Goal: Task Accomplishment & Management: Complete application form

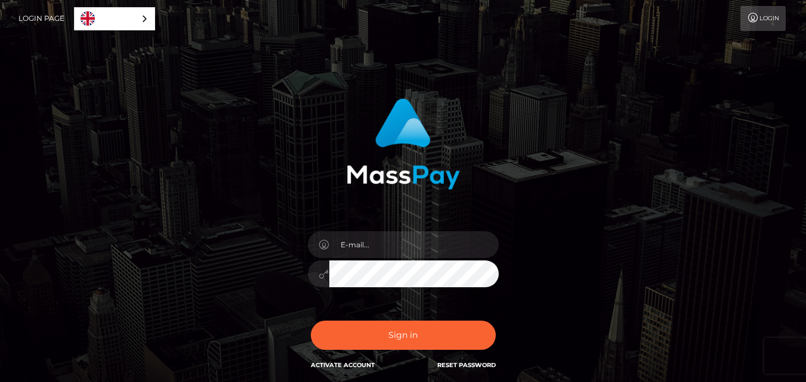
click at [726, 194] on div "In order to protect your account, we're utilizing the help of a captcha service…" at bounding box center [403, 240] width 680 height 303
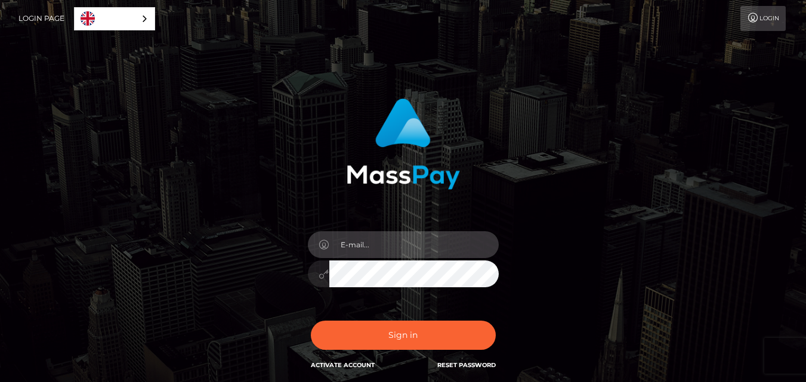
click at [361, 245] on input "email" at bounding box center [413, 244] width 169 height 27
paste input "[EMAIL_ADDRESS][DOMAIN_NAME]"
type input "[EMAIL_ADDRESS][DOMAIN_NAME]"
click at [728, 143] on div "In order to protect your account, we're utilizing the help of a captcha service…" at bounding box center [403, 240] width 680 height 303
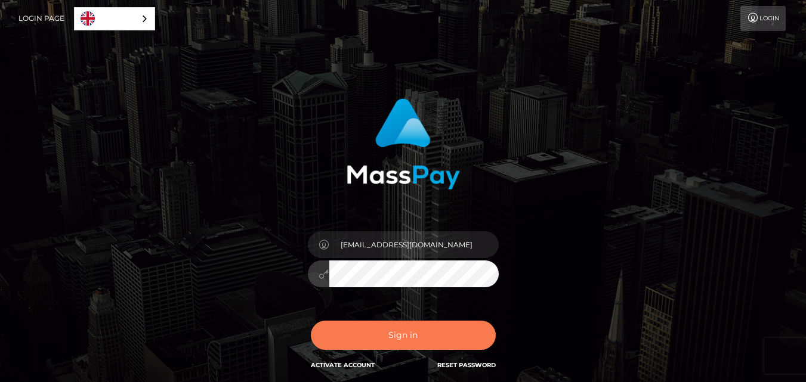
click at [394, 340] on button "Sign in" at bounding box center [403, 335] width 185 height 29
